Goal: Task Accomplishment & Management: Manage account settings

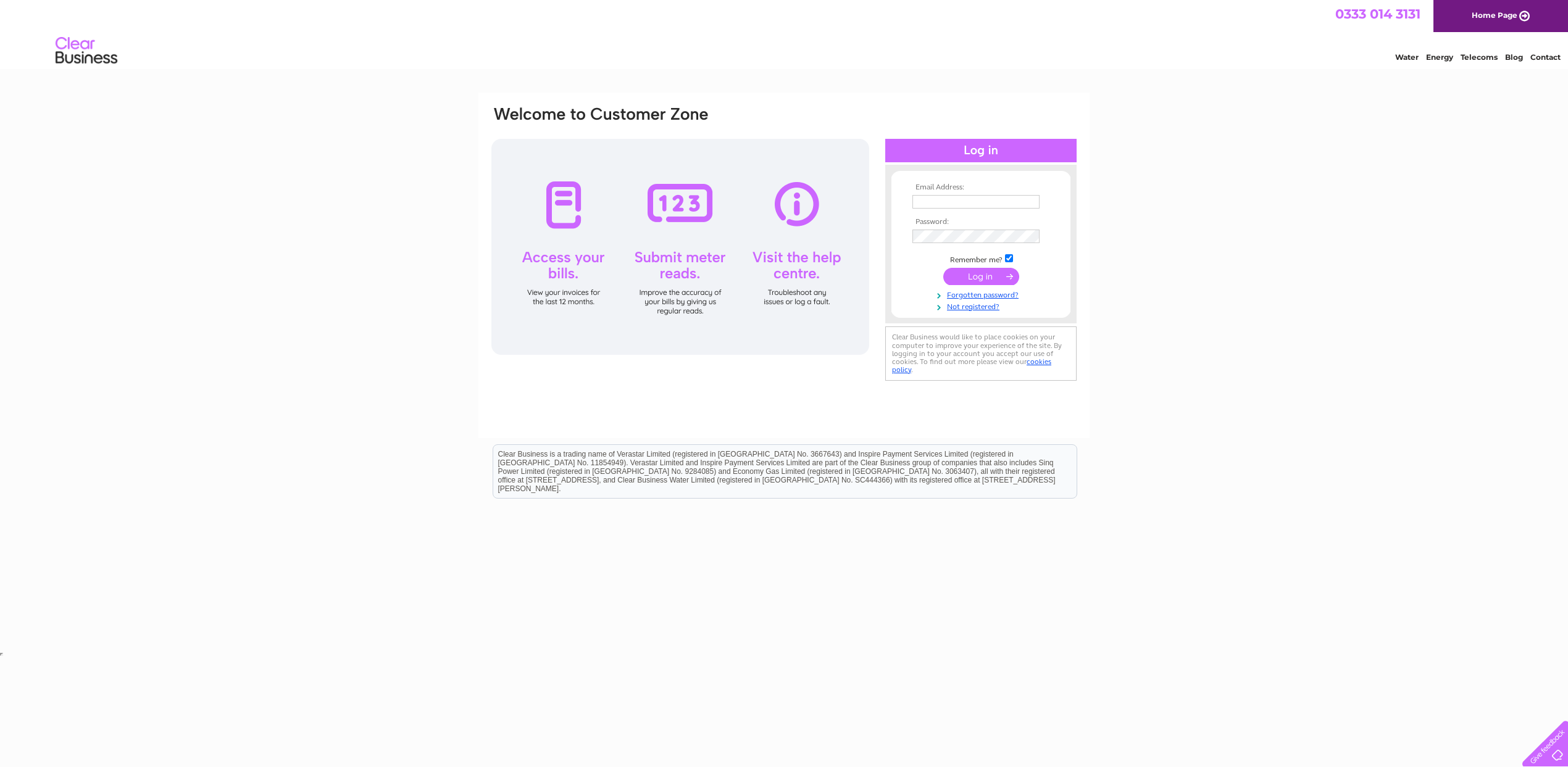
type input "Blg377367@gmail.com"
click at [972, 273] on input "submit" at bounding box center [981, 276] width 76 height 17
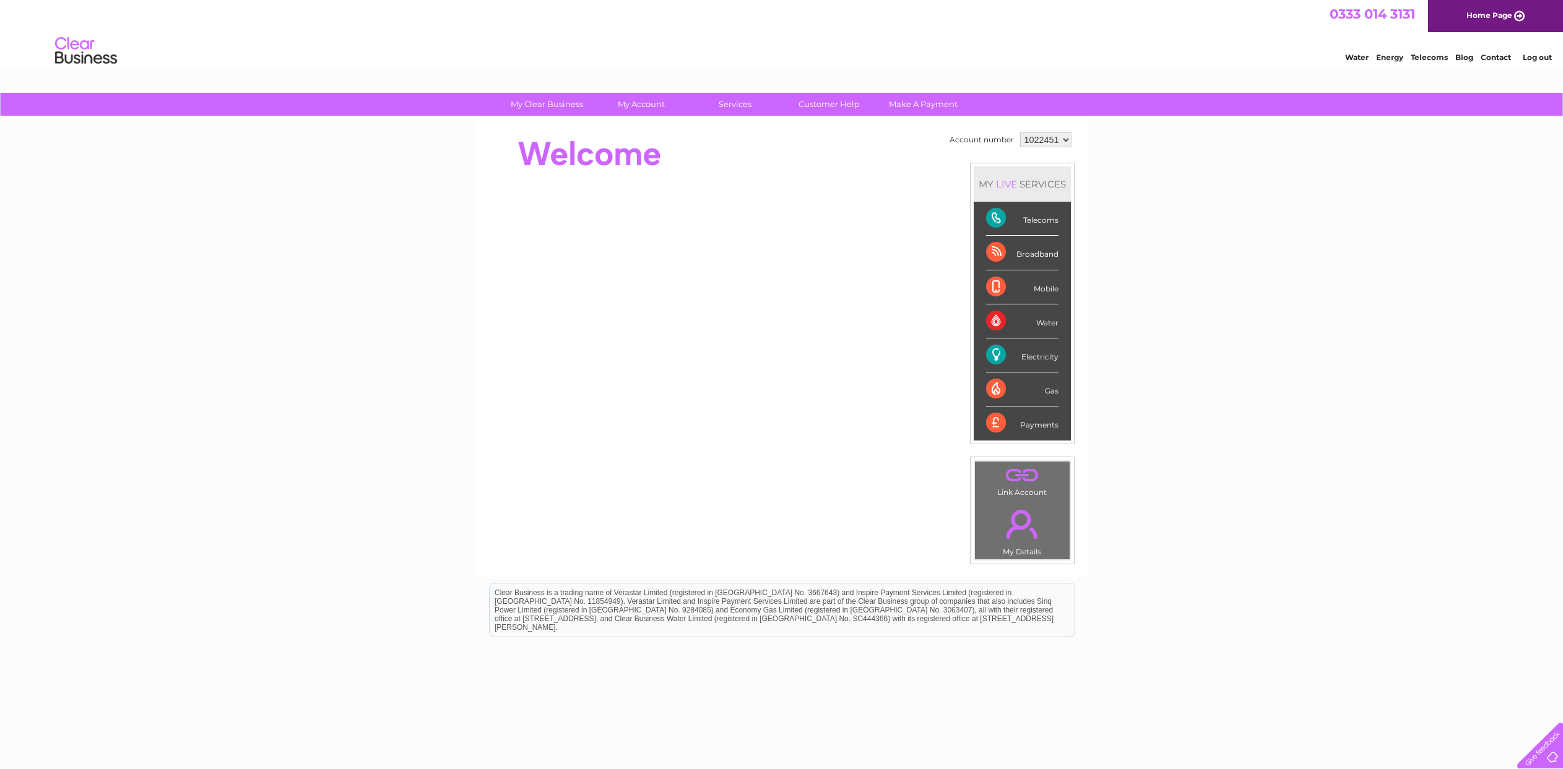
click at [995, 219] on div "Telecoms" at bounding box center [1022, 219] width 72 height 34
click at [995, 218] on div "Telecoms" at bounding box center [1022, 219] width 72 height 34
click at [1019, 225] on div "Telecoms" at bounding box center [1022, 219] width 72 height 34
click at [991, 217] on div "Telecoms" at bounding box center [1022, 219] width 72 height 34
click at [850, 102] on link "Customer Help" at bounding box center [829, 104] width 102 height 23
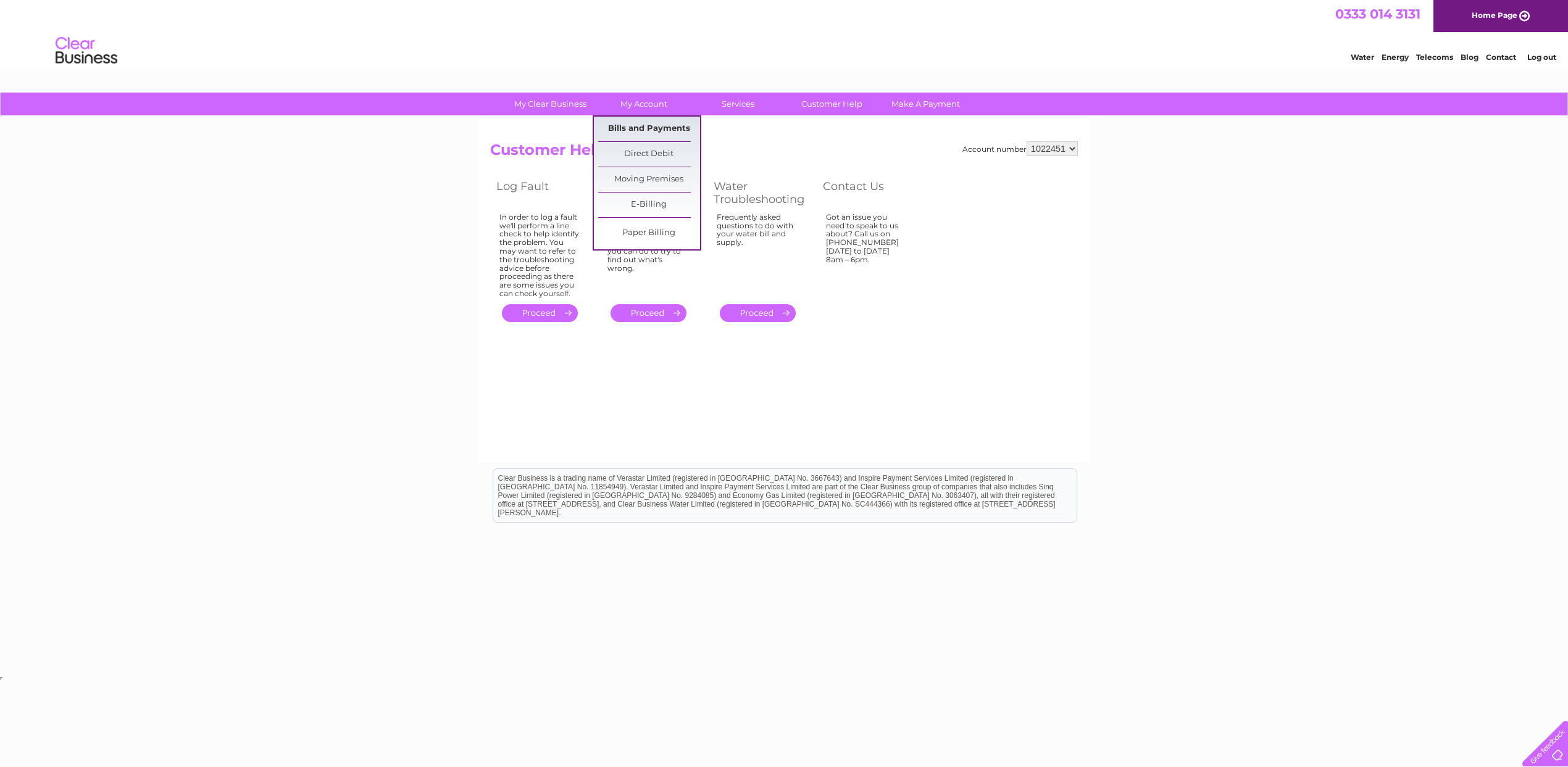
click at [634, 130] on link "Bills and Payments" at bounding box center [649, 129] width 102 height 25
click at [658, 129] on link "Bills and Payments" at bounding box center [649, 129] width 102 height 25
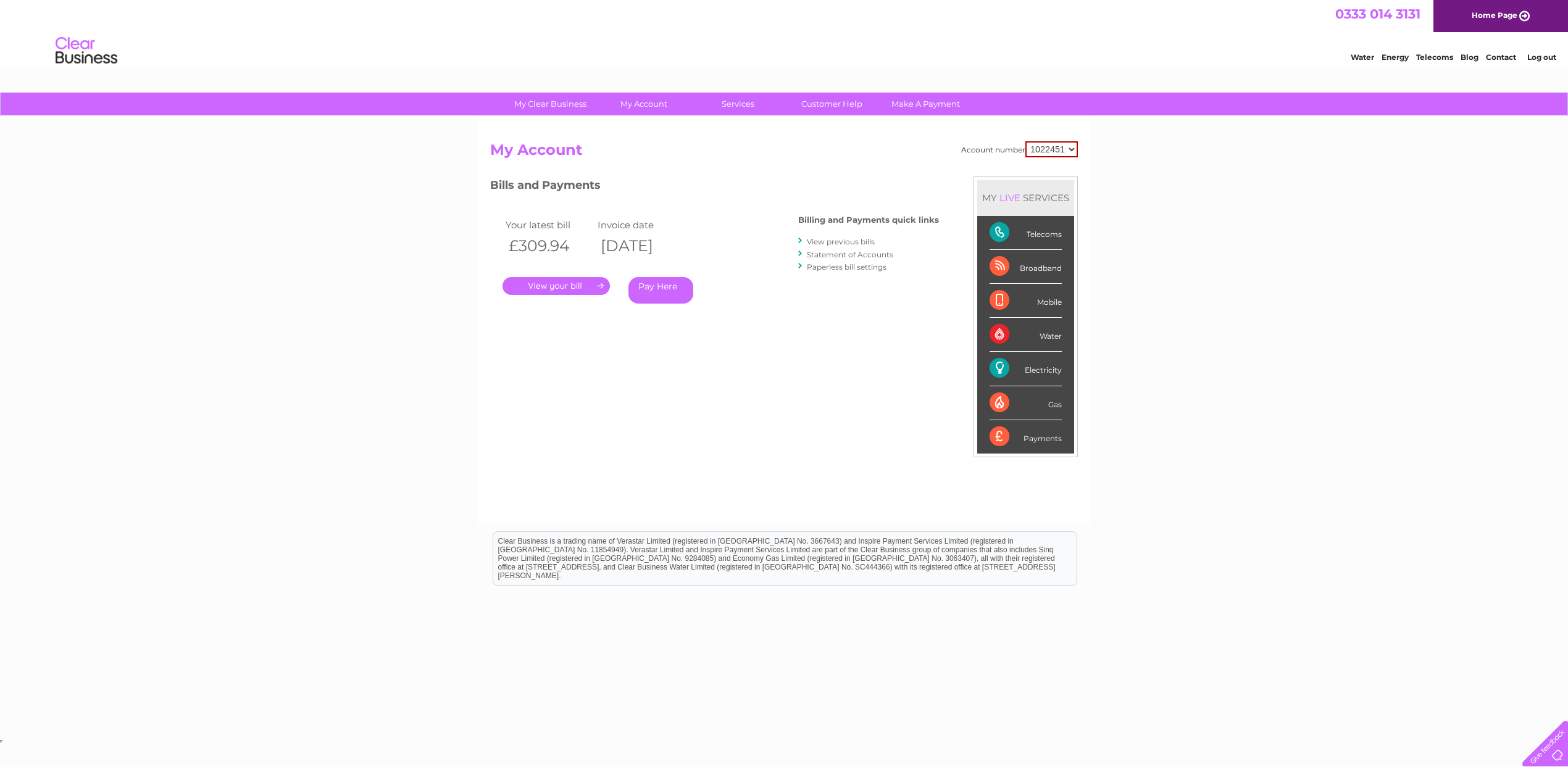
click at [835, 240] on link "View previous bills" at bounding box center [841, 241] width 68 height 9
